Goal: Transaction & Acquisition: Purchase product/service

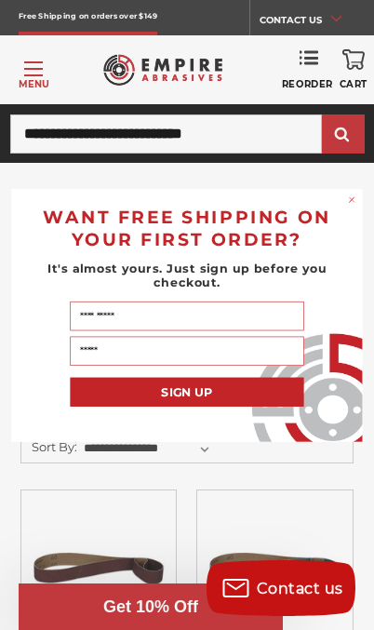
click at [351, 196] on circle "Close dialog" at bounding box center [351, 199] width 11 height 11
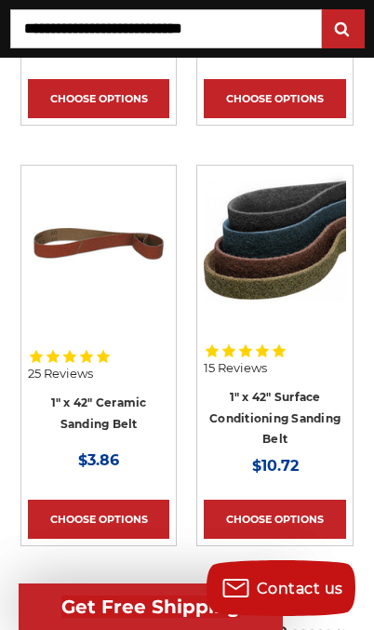
scroll to position [747, 0]
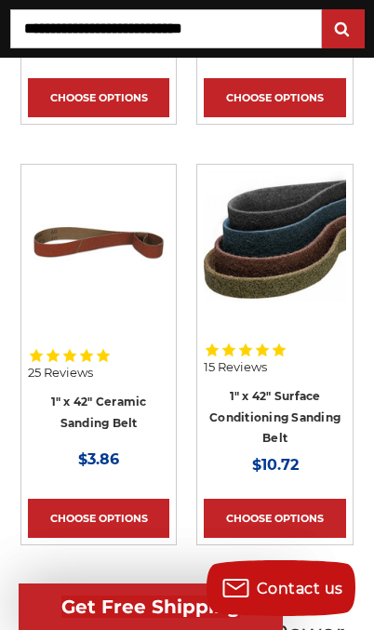
click at [246, 516] on link "Choose Options" at bounding box center [275, 518] width 142 height 39
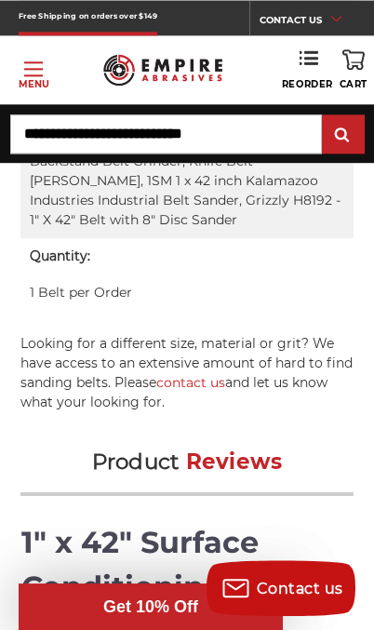
scroll to position [3640, 0]
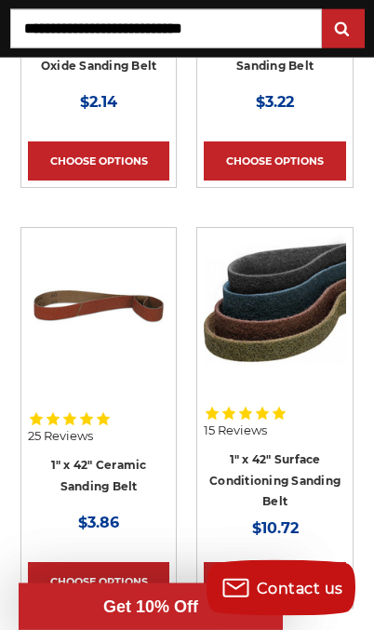
scroll to position [684, 0]
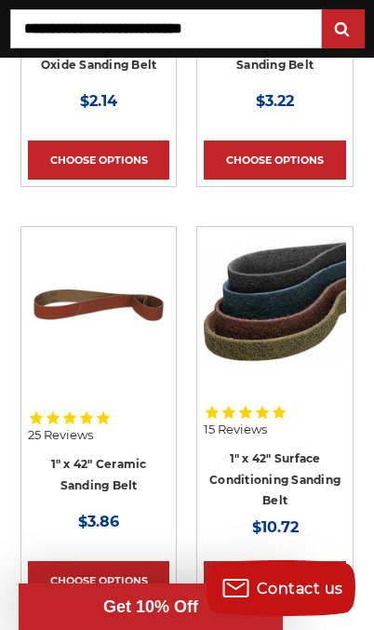
click at [83, 467] on link "1" x 42" Ceramic Sanding Belt" at bounding box center [99, 474] width 96 height 35
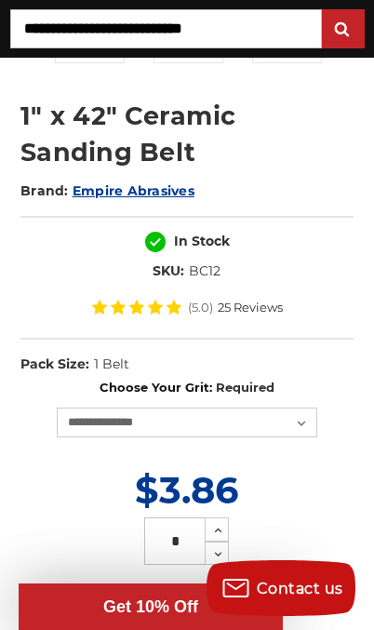
scroll to position [611, 0]
click at [297, 419] on select "**********" at bounding box center [187, 423] width 261 height 30
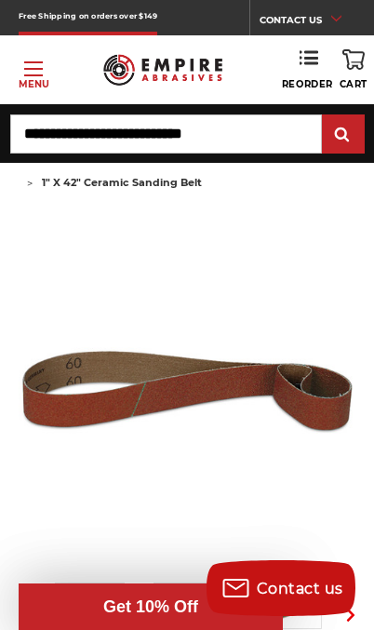
scroll to position [0, 0]
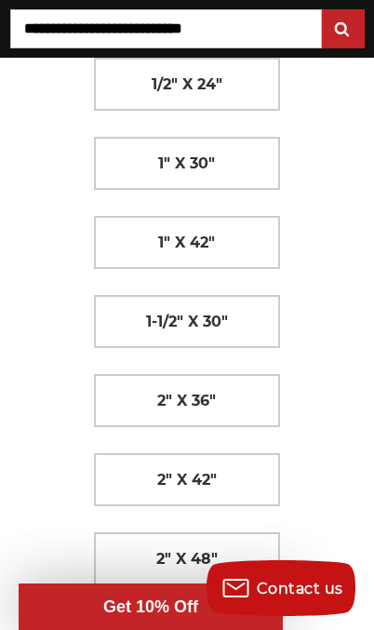
scroll to position [627, 0]
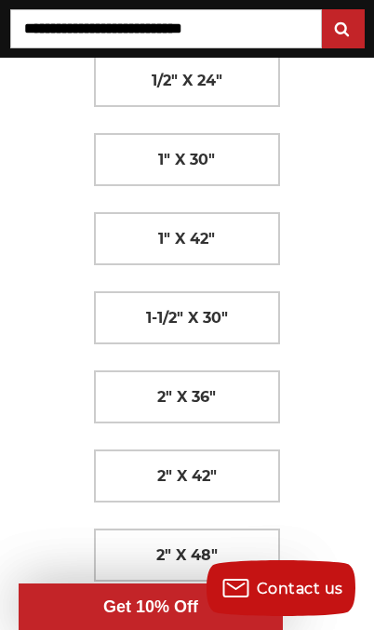
click at [182, 234] on span "1" x 42"" at bounding box center [186, 240] width 57 height 32
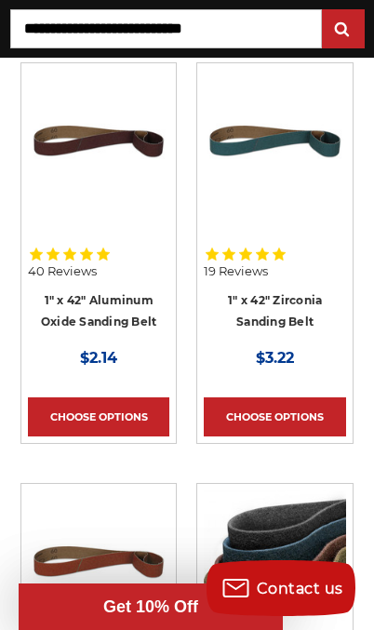
click at [279, 415] on link "Choose Options" at bounding box center [275, 417] width 142 height 39
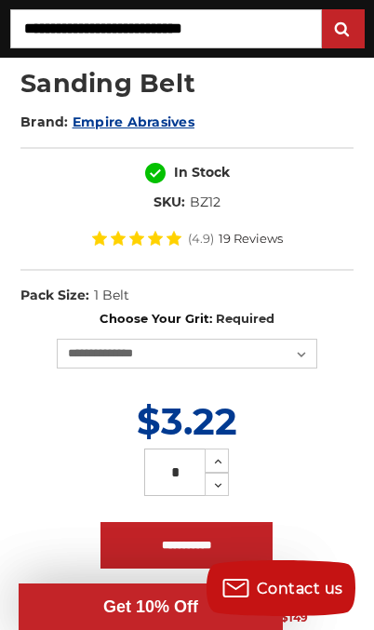
scroll to position [678, 0]
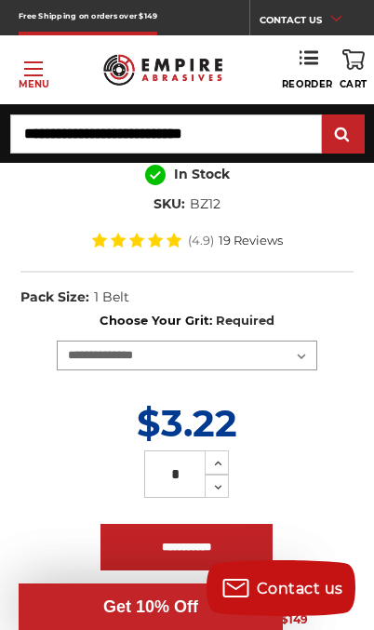
click at [98, 358] on select "**********" at bounding box center [187, 356] width 261 height 30
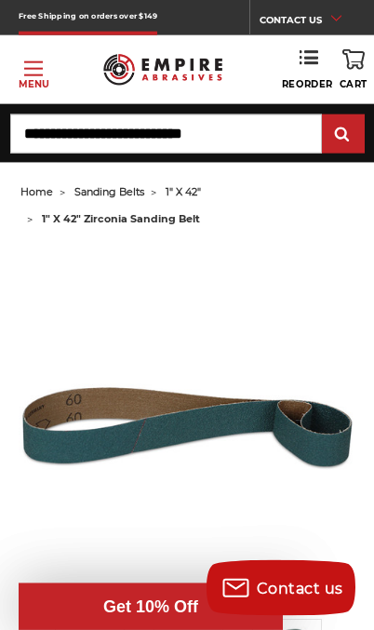
scroll to position [0, 0]
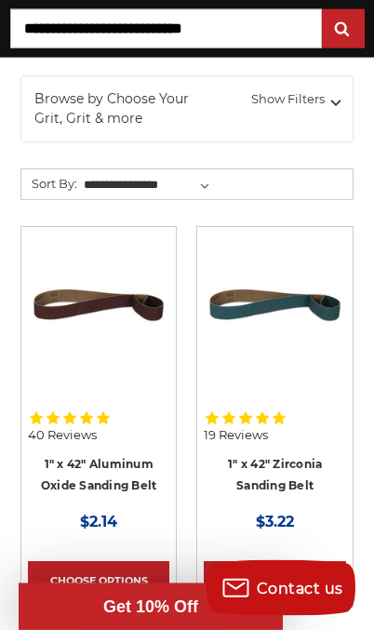
scroll to position [264, 0]
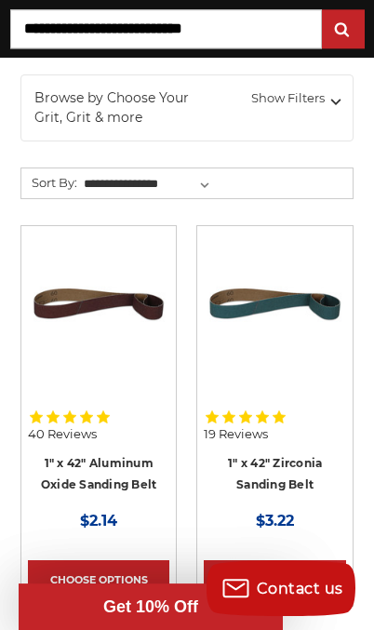
click at [109, 584] on link "Choose Options" at bounding box center [99, 580] width 142 height 39
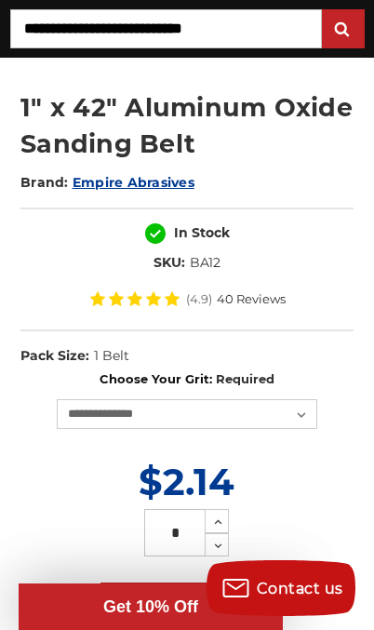
scroll to position [624, 0]
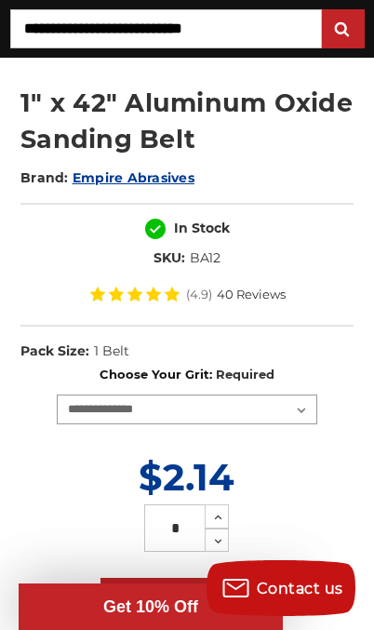
click at [81, 409] on select "**********" at bounding box center [187, 410] width 261 height 30
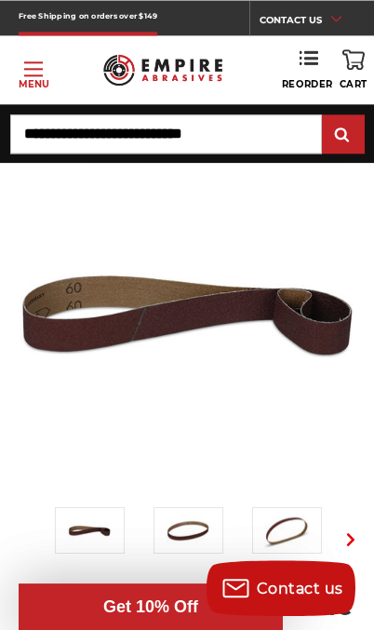
scroll to position [0, 0]
